Goal: Feedback & Contribution: Leave review/rating

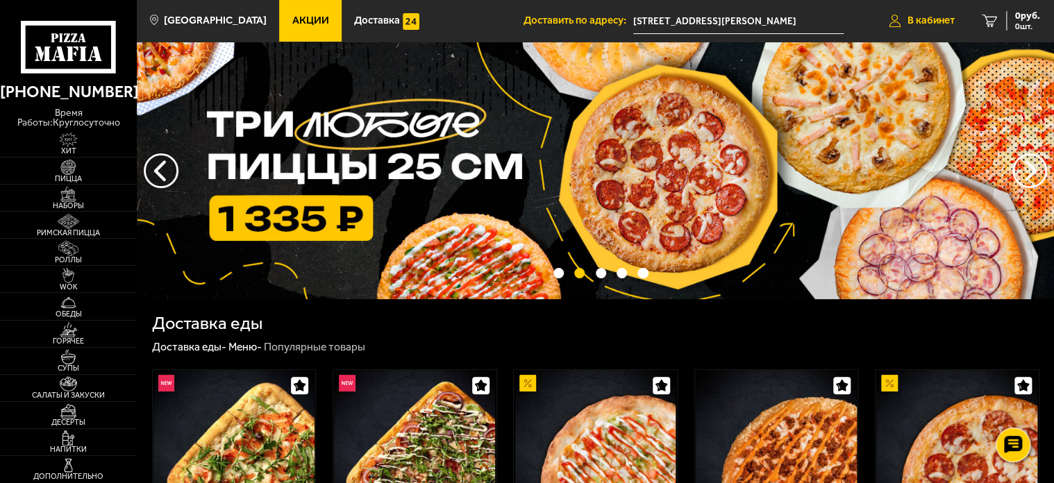
click at [938, 15] on span "В кабинет" at bounding box center [930, 20] width 47 height 10
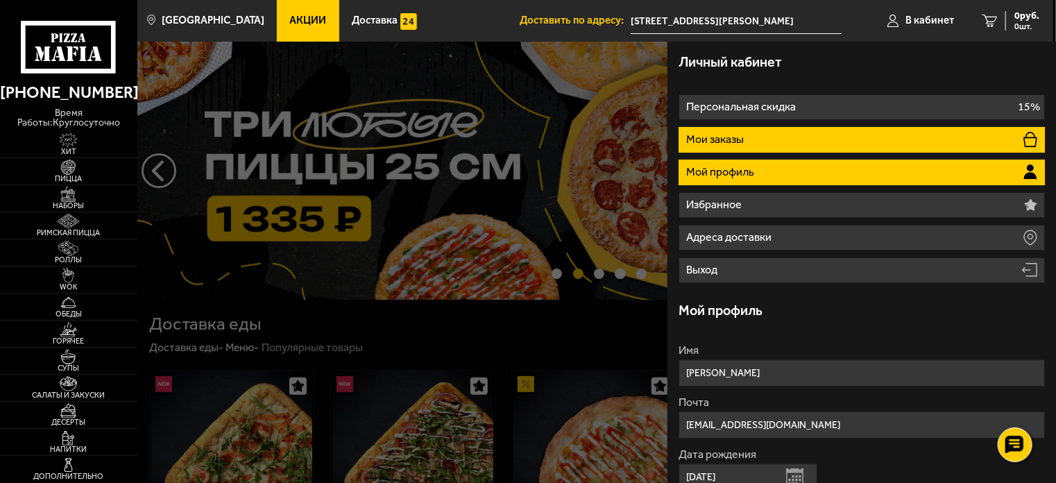
click at [872, 146] on li "Мои заказы" at bounding box center [862, 140] width 366 height 26
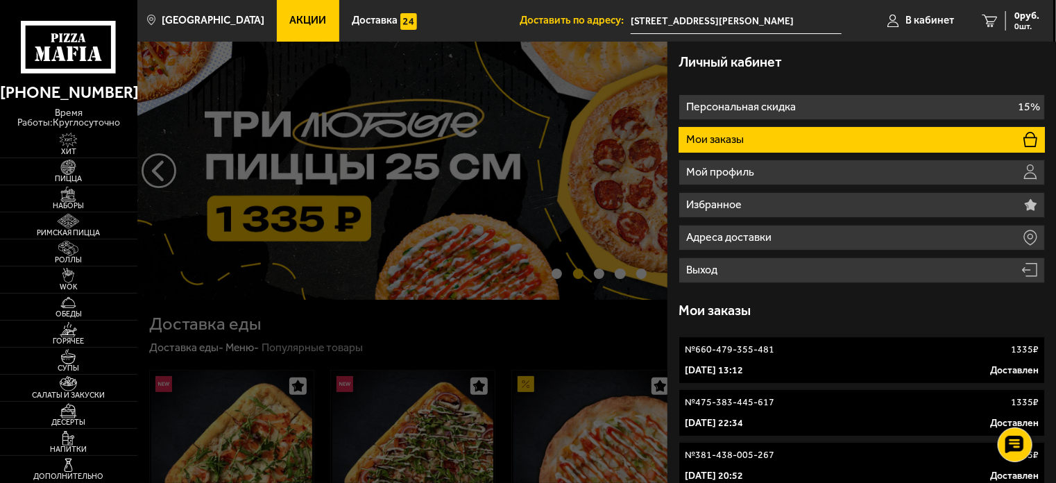
click at [870, 344] on div "№ 660-479-355-481 1335 ₽" at bounding box center [862, 350] width 354 height 14
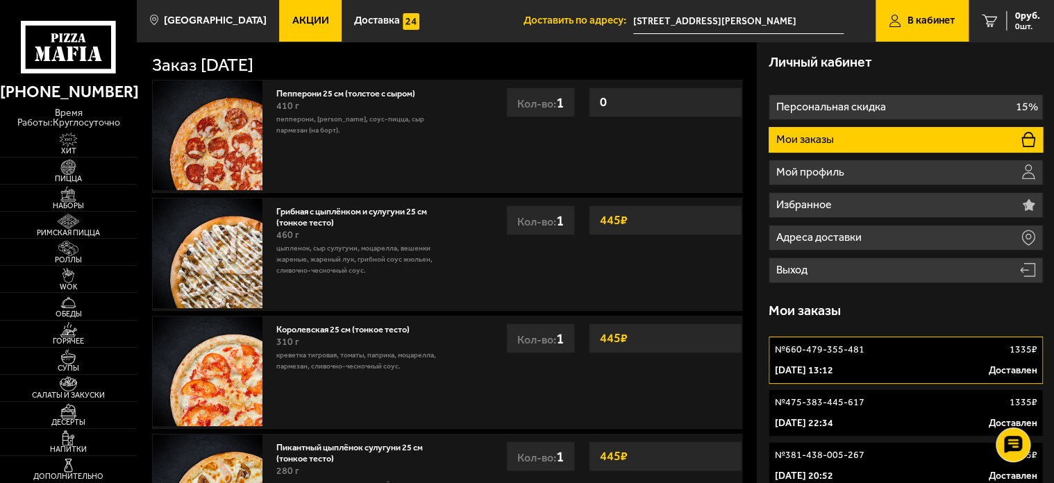
drag, startPoint x: 854, startPoint y: 349, endPoint x: 879, endPoint y: 346, distance: 24.5
click at [879, 346] on div "№ 660-479-355-481 1335 ₽" at bounding box center [906, 350] width 262 height 14
click at [872, 133] on li "Мои заказы" at bounding box center [905, 140] width 274 height 26
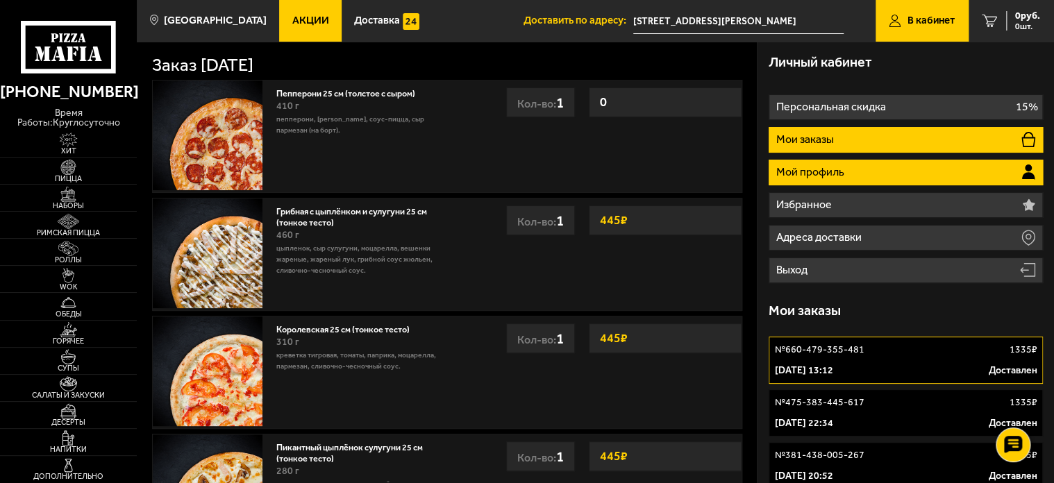
click at [875, 174] on li "Мой профиль" at bounding box center [905, 173] width 274 height 26
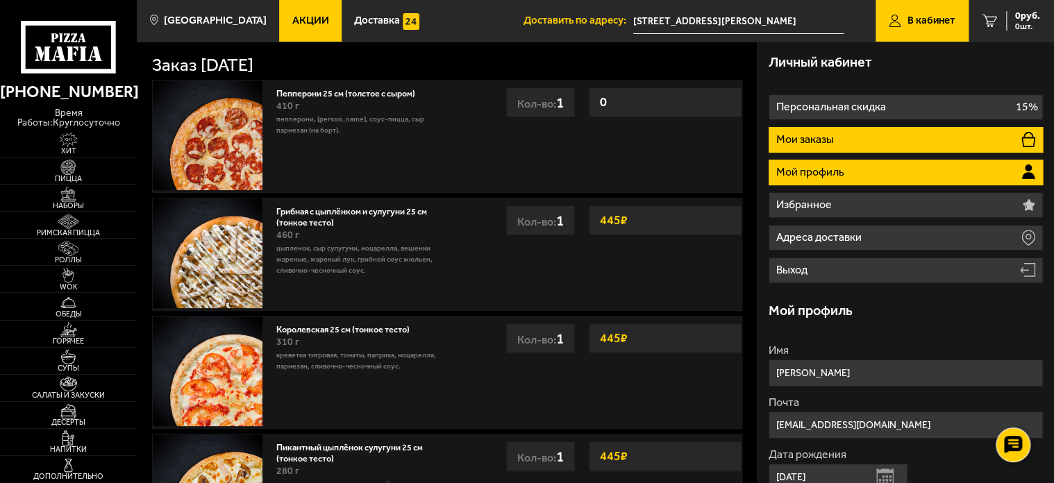
click at [855, 135] on li "Мои заказы" at bounding box center [905, 140] width 274 height 26
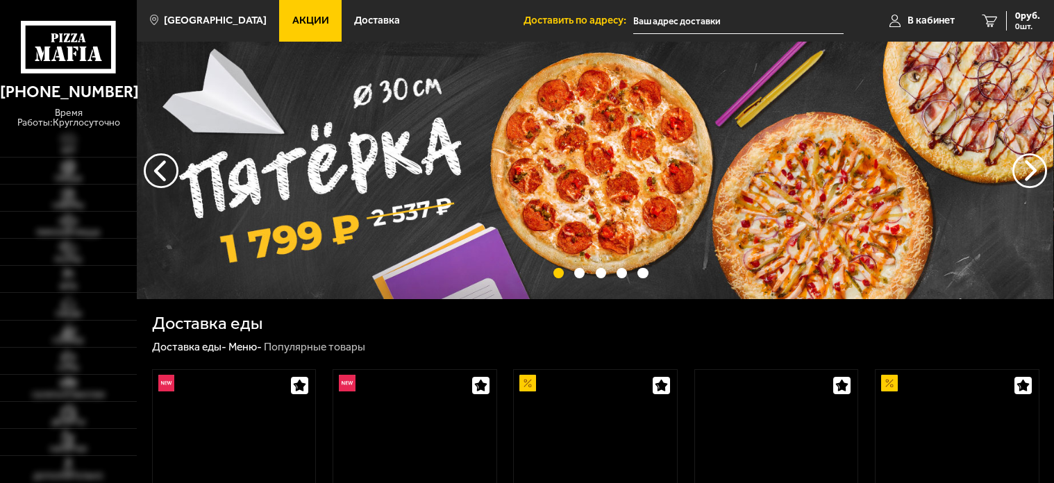
type input "[STREET_ADDRESS][PERSON_NAME]"
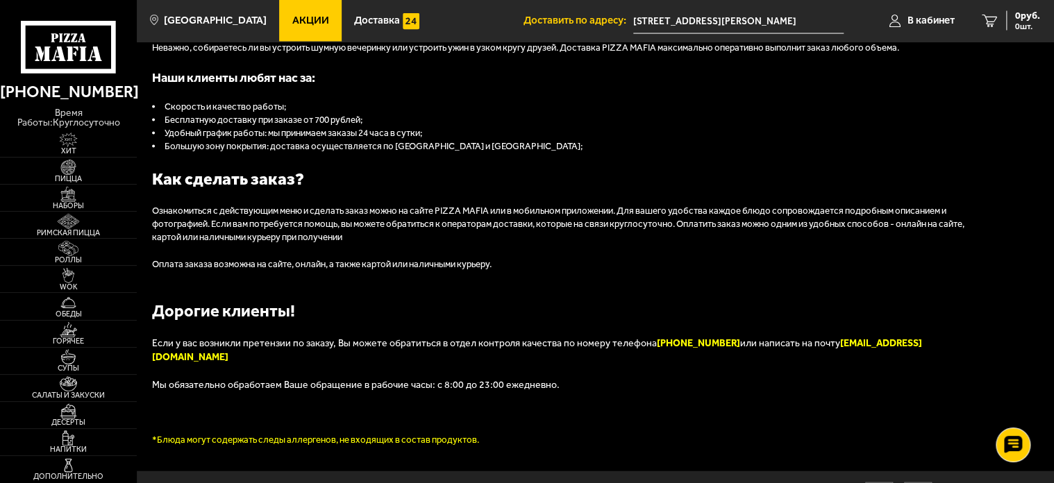
scroll to position [1405, 0]
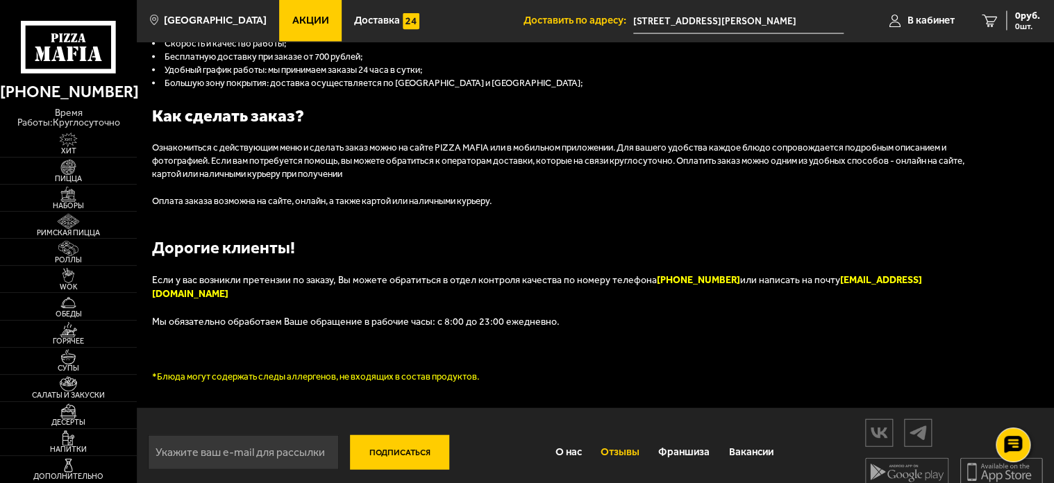
click at [627, 438] on link "Отзывы" at bounding box center [620, 452] width 58 height 36
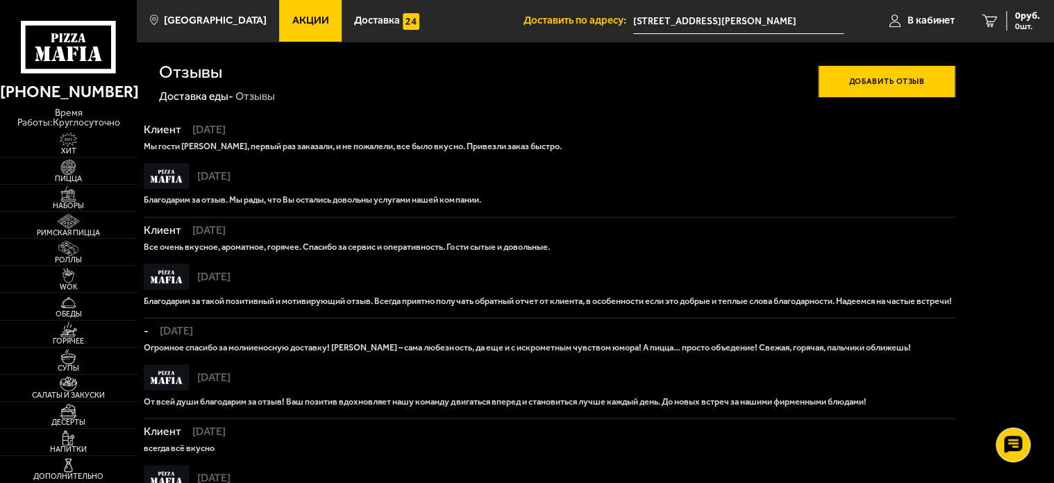
click at [887, 78] on button "Добавить отзыв" at bounding box center [886, 81] width 137 height 33
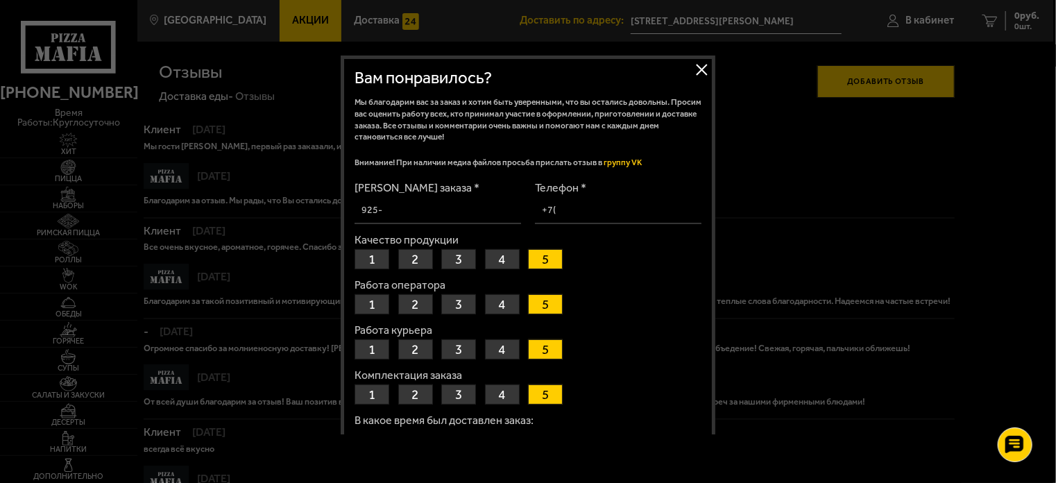
click at [383, 208] on input "[PERSON_NAME] заказа *" at bounding box center [438, 210] width 167 height 27
drag, startPoint x: 383, startPoint y: 208, endPoint x: 373, endPoint y: 210, distance: 10.1
click at [375, 210] on input "[PERSON_NAME] заказа *" at bounding box center [438, 210] width 167 height 27
click at [375, 209] on input "[PERSON_NAME] заказа *" at bounding box center [438, 210] width 167 height 27
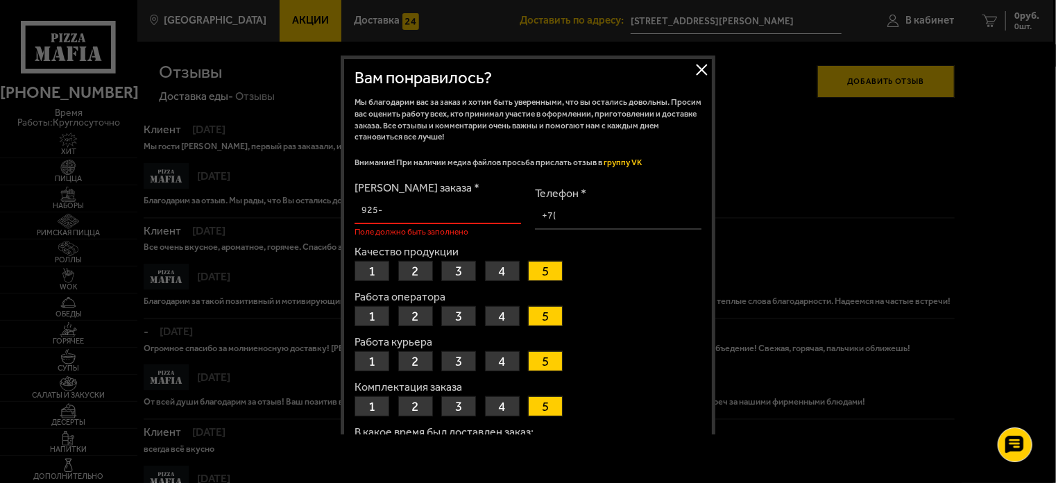
click at [459, 209] on input "[PERSON_NAME] заказа *" at bounding box center [438, 210] width 167 height 27
click at [448, 214] on input "[PERSON_NAME] заказа *" at bounding box center [438, 210] width 167 height 27
click at [408, 212] on input "[PERSON_NAME] заказа *" at bounding box center [438, 210] width 167 height 27
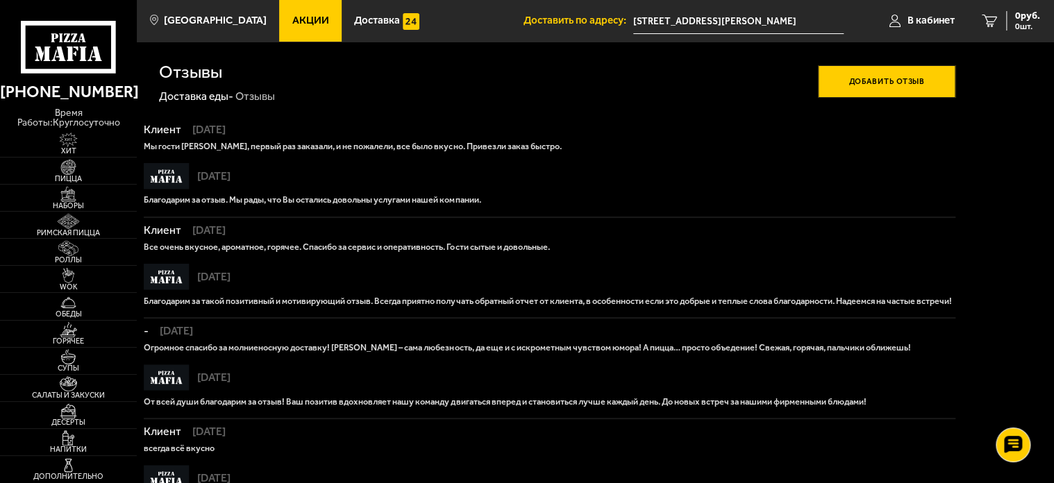
click at [888, 77] on button "Добавить отзыв" at bounding box center [886, 81] width 137 height 33
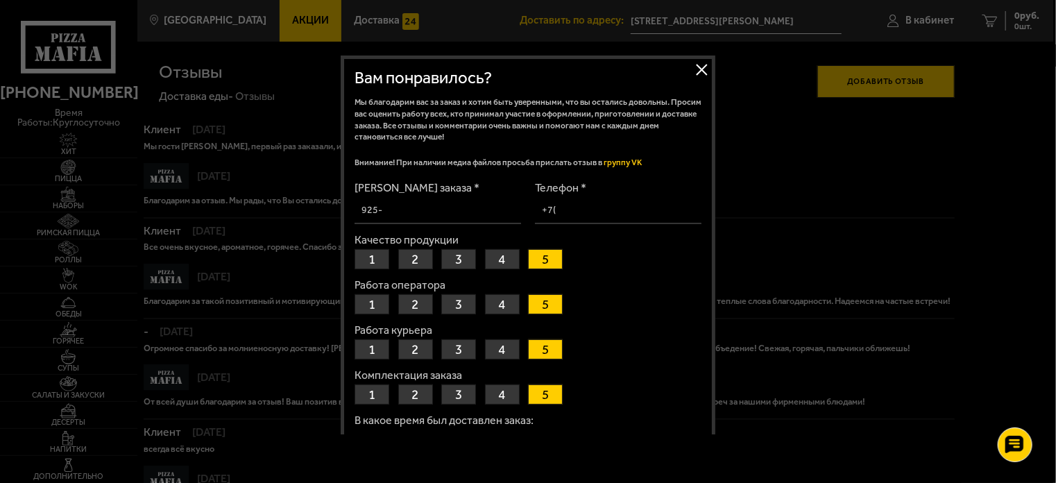
click at [422, 213] on input "[PERSON_NAME] заказа *" at bounding box center [438, 210] width 167 height 27
click at [416, 213] on input "[PERSON_NAME] заказа *" at bounding box center [438, 210] width 167 height 27
type input "660-479-355-481"
click at [567, 212] on input "Телефон *" at bounding box center [618, 210] width 167 height 27
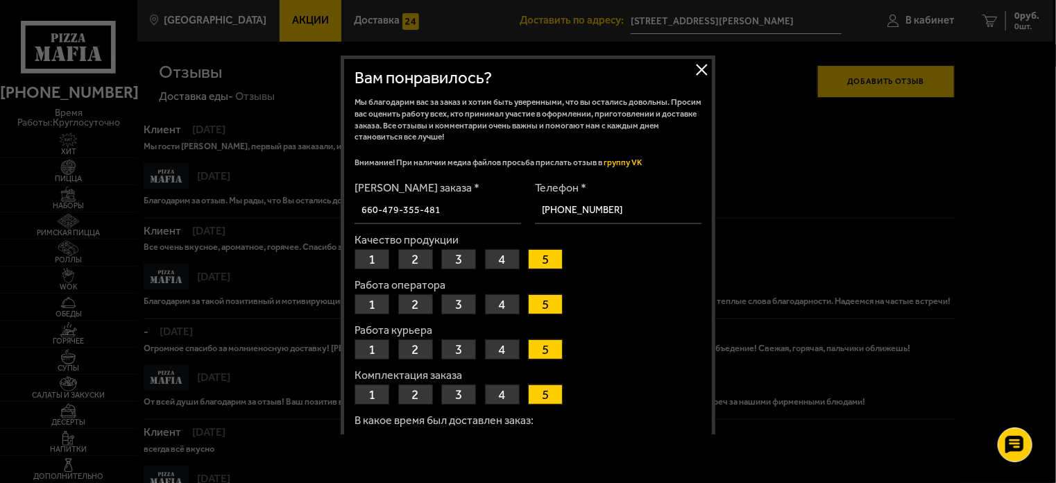
type input "+7 (981) 680-16-55"
click at [546, 230] on form "Номер заказа * 660-479-355-481 Телефон * +7 (981) 680-16-55 Качество продукции …" at bounding box center [528, 422] width 347 height 478
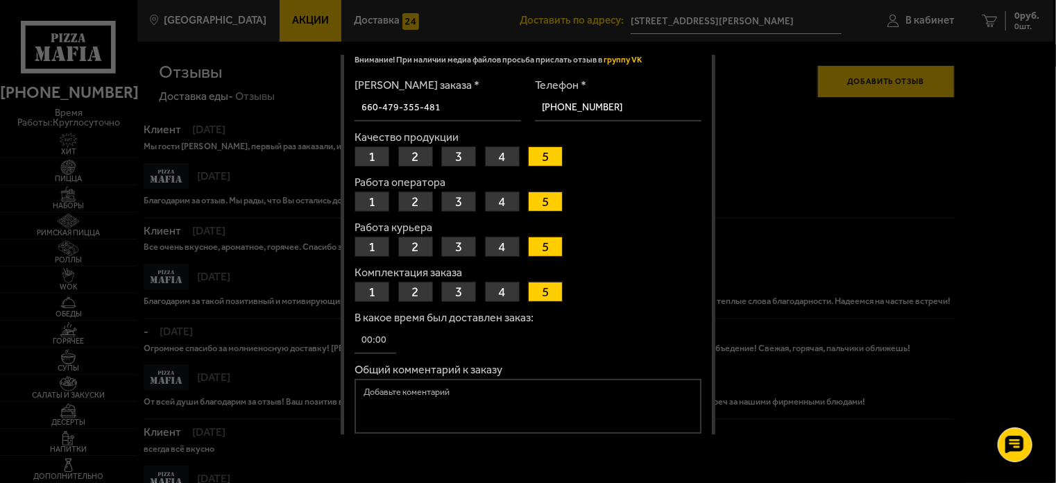
scroll to position [69, 0]
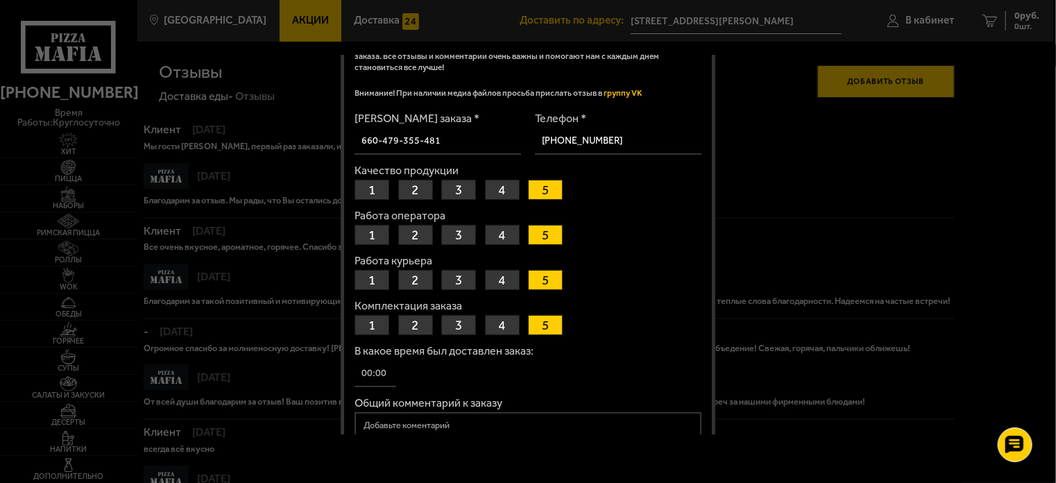
click at [502, 186] on button "4" at bounding box center [502, 190] width 35 height 20
click at [453, 230] on button "3" at bounding box center [458, 235] width 35 height 20
click at [371, 321] on button "1" at bounding box center [372, 325] width 35 height 20
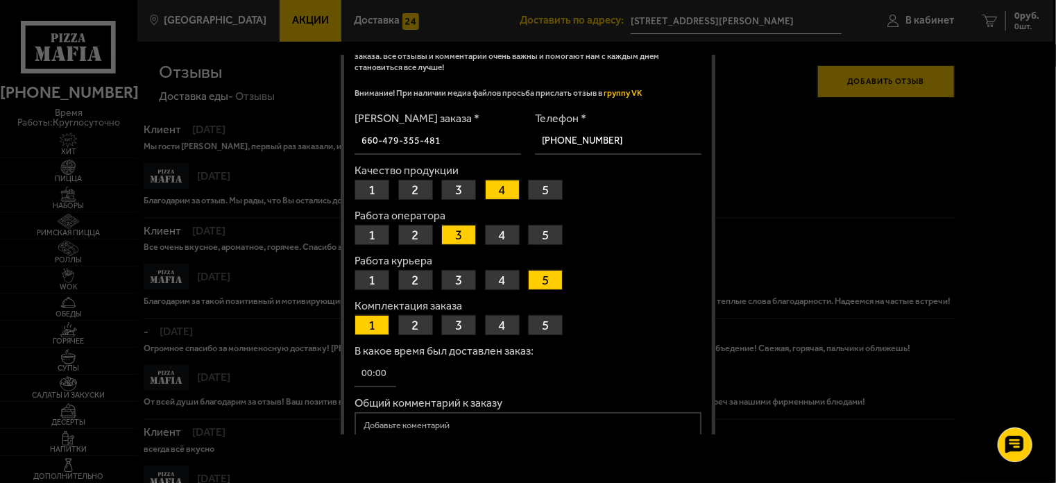
scroll to position [139, 0]
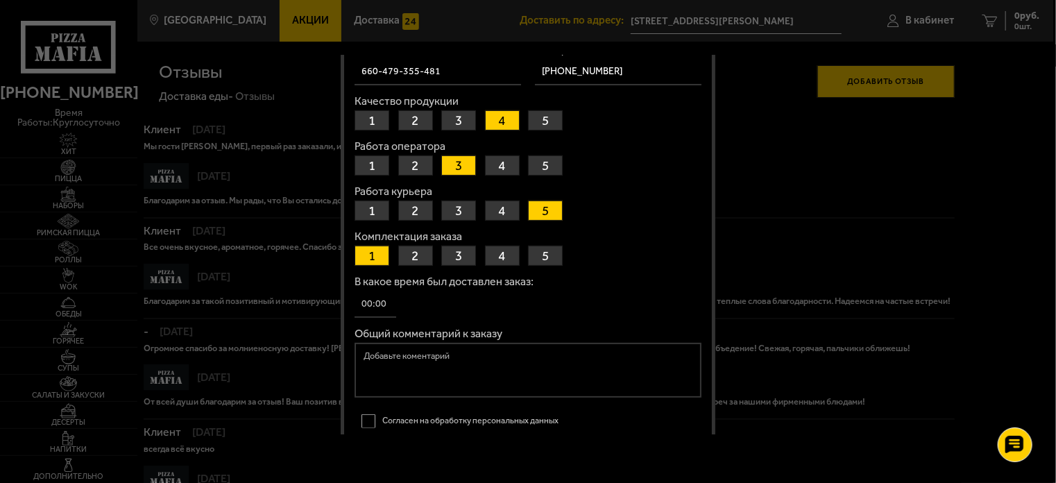
click at [514, 363] on textarea "Общий комментарий к заказу" at bounding box center [528, 370] width 347 height 55
click at [599, 359] on textarea "Из 4-х заказанных пицц две привезли совсем другие а одну не на том тесте. После…" at bounding box center [528, 370] width 347 height 55
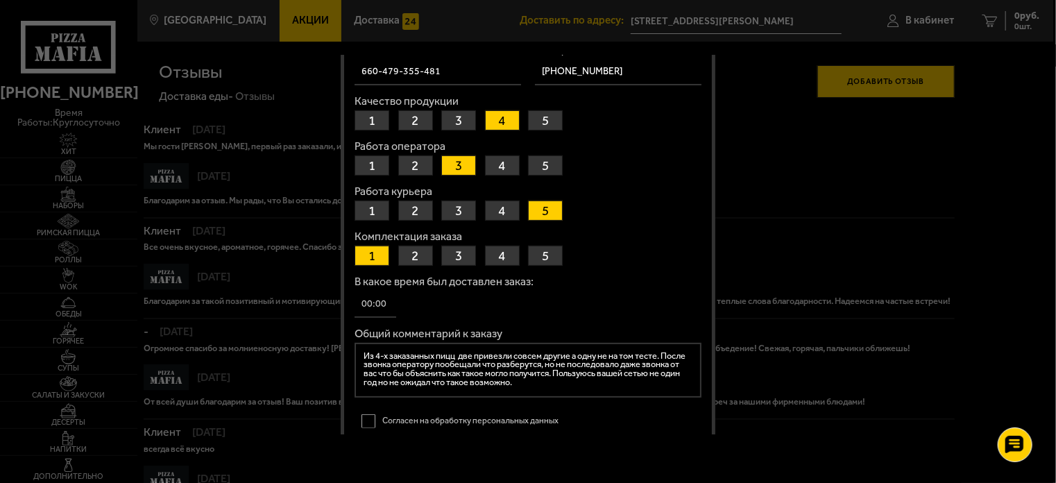
type textarea "Из 4-х заказанных пицц две привезли совсем другие а одну не на том тесте. После…"
click at [365, 421] on label "Согласен на обработку персональных данных" at bounding box center [528, 421] width 347 height 22
click at [0, 0] on input "Согласен на обработку персональных данных" at bounding box center [0, 0] width 0 height 0
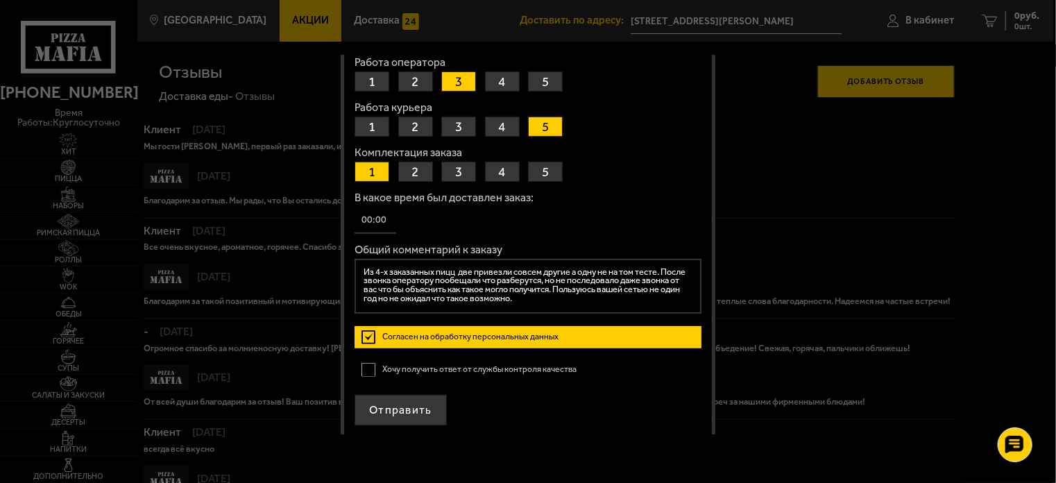
scroll to position [224, 0]
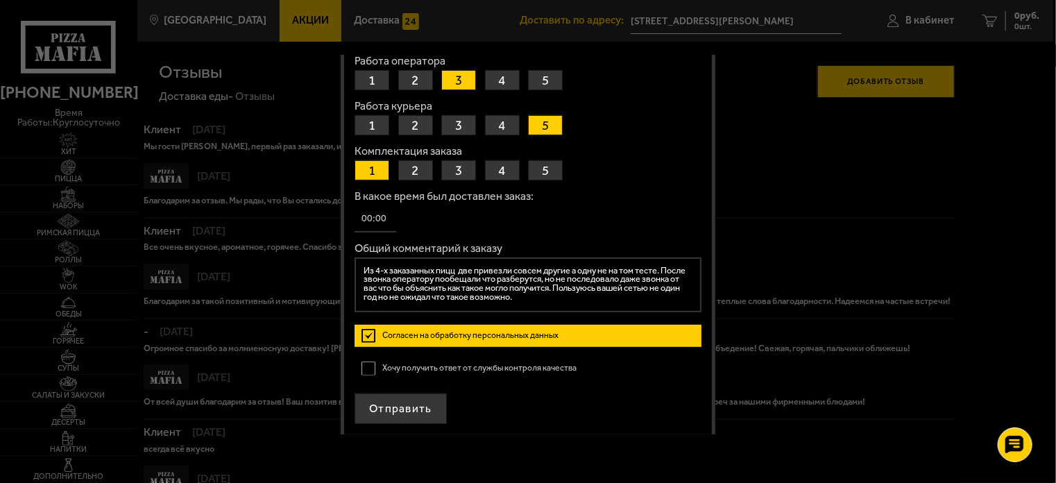
click at [367, 366] on label "Хочу получить ответ от службы контроля качества" at bounding box center [528, 368] width 347 height 22
click at [0, 0] on input "Хочу получить ответ от службы контроля качества" at bounding box center [0, 0] width 0 height 0
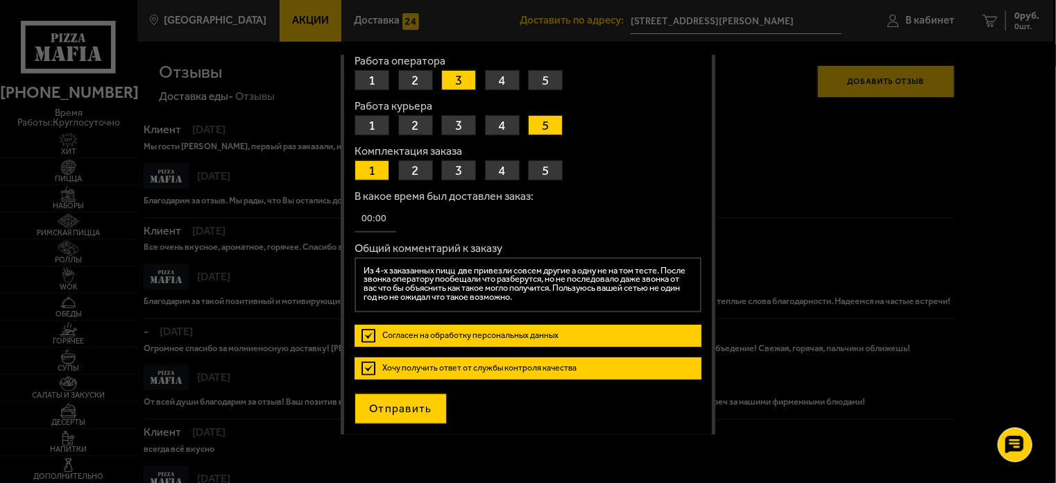
click at [406, 408] on button "Отправить" at bounding box center [401, 409] width 92 height 31
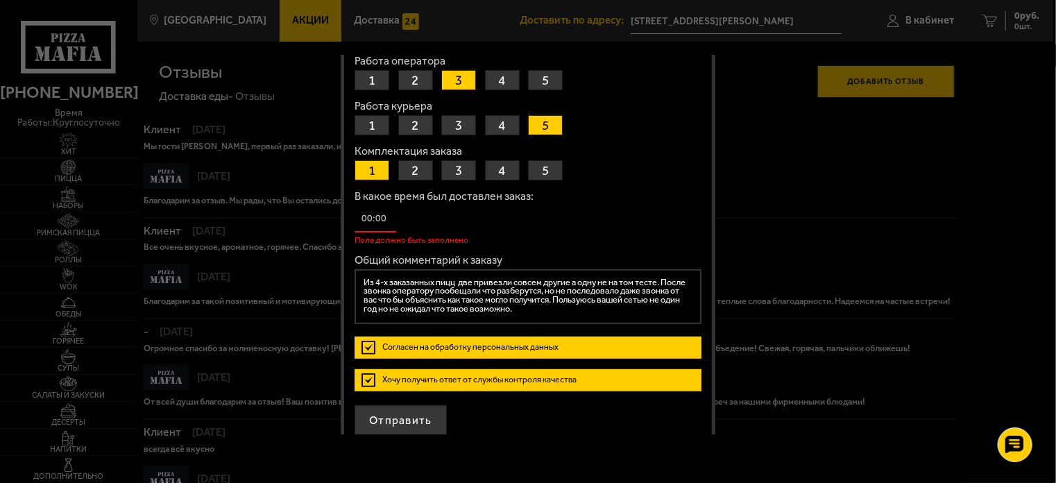
click at [369, 221] on input "В какое время был доставлен заказ:" at bounding box center [376, 218] width 42 height 27
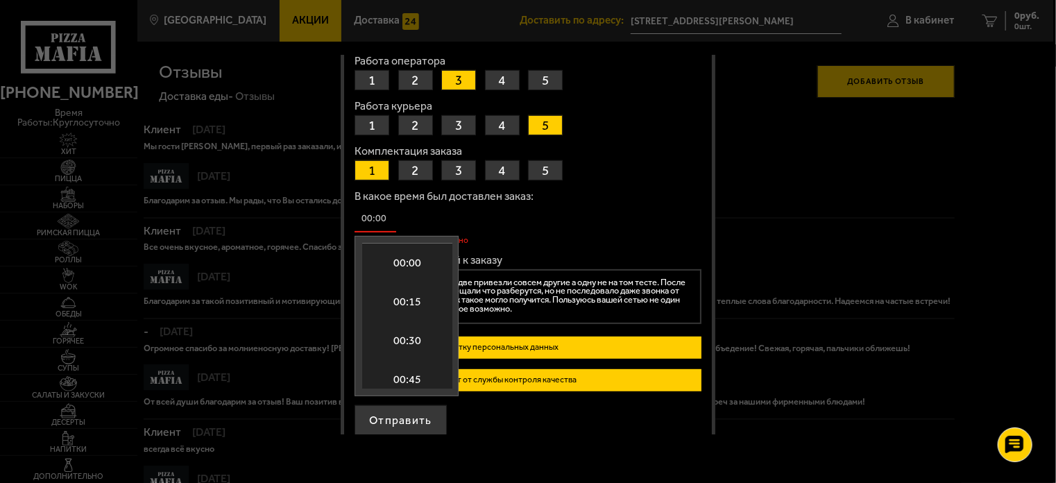
scroll to position [3211, 0]
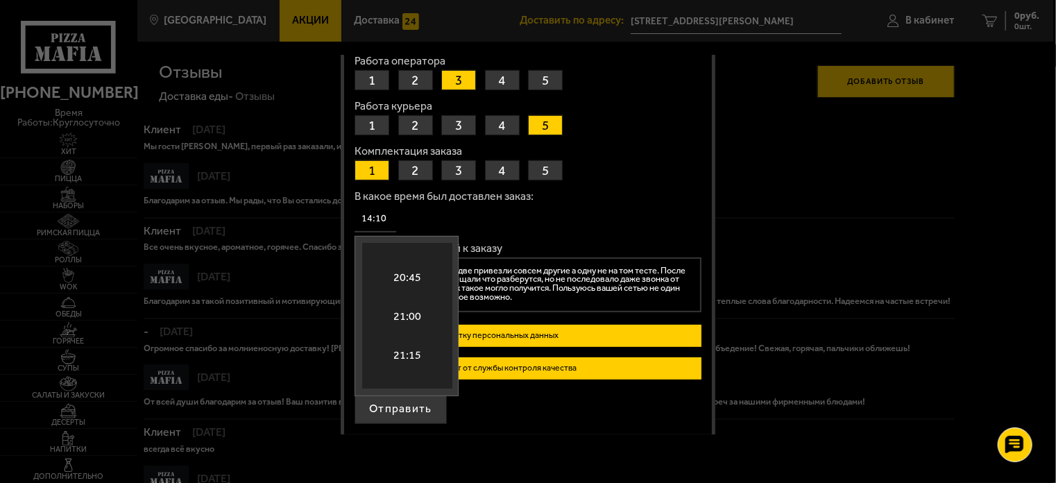
type input "14:10"
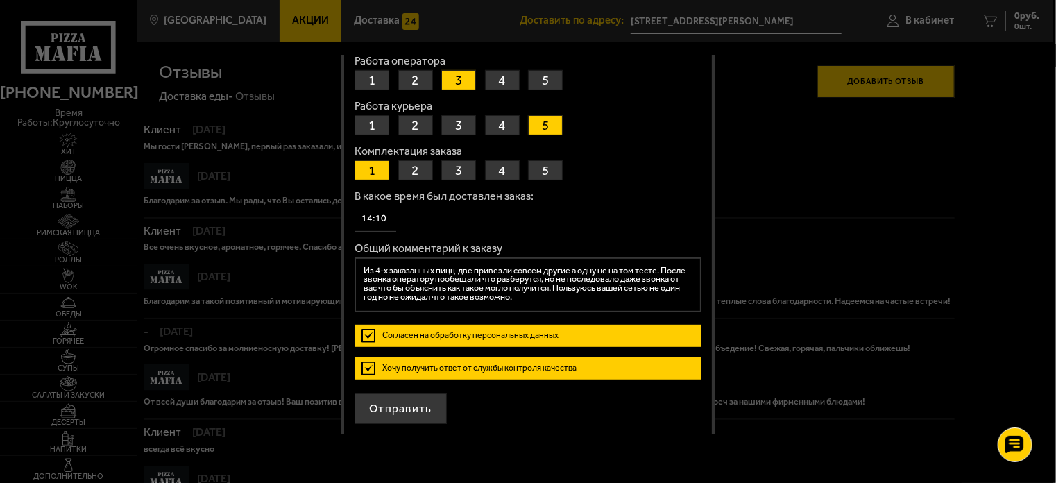
click at [586, 213] on div "В какое время был доставлен заказ: 14:10" at bounding box center [528, 212] width 347 height 42
drag, startPoint x: 361, startPoint y: 270, endPoint x: 527, endPoint y: 295, distance: 168.4
click at [527, 295] on textarea "Из 4-х заказанных пицц две привезли совсем другие а одну не на том тесте. После…" at bounding box center [528, 284] width 347 height 55
click at [398, 405] on button "Отправить" at bounding box center [401, 409] width 92 height 31
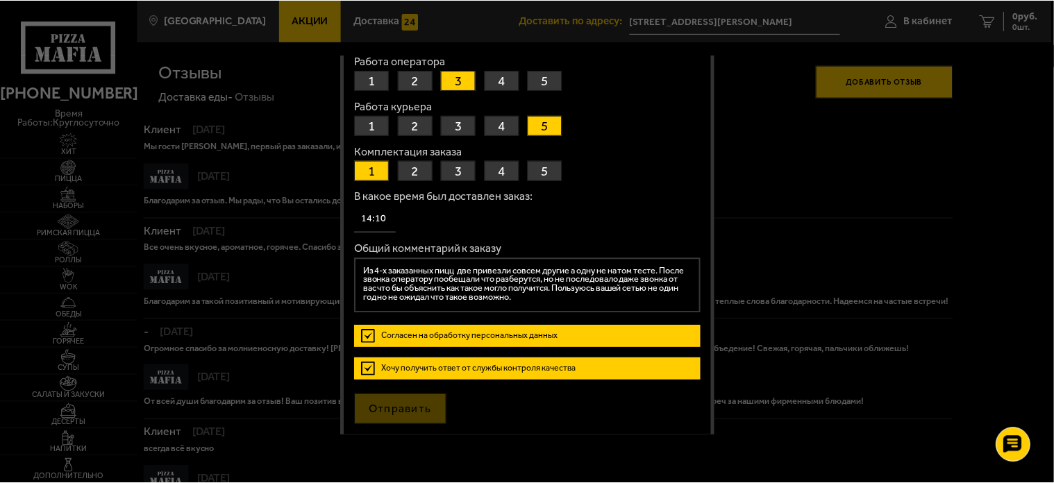
scroll to position [0, 0]
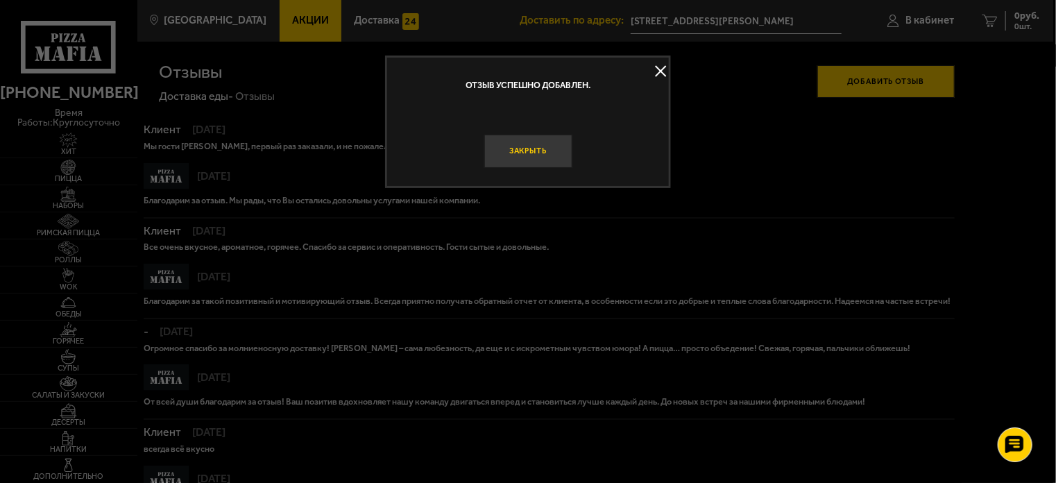
click at [534, 151] on button "Закрыть" at bounding box center [528, 151] width 88 height 33
